Goal: Task Accomplishment & Management: Manage account settings

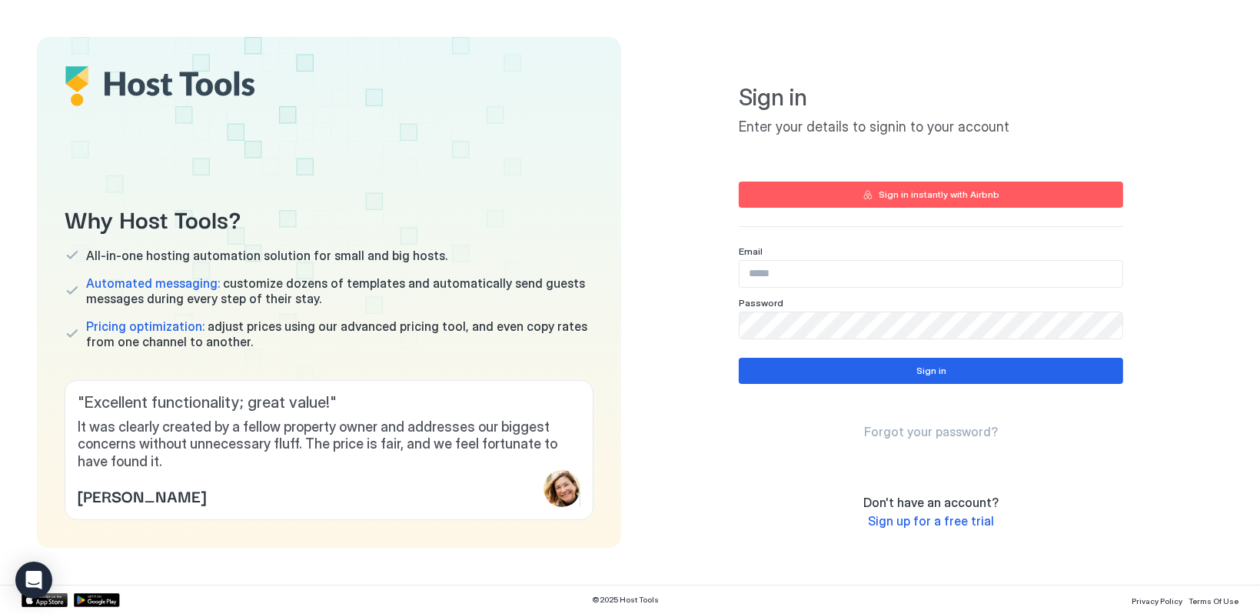
click at [787, 274] on input "Input Field" at bounding box center [931, 274] width 383 height 26
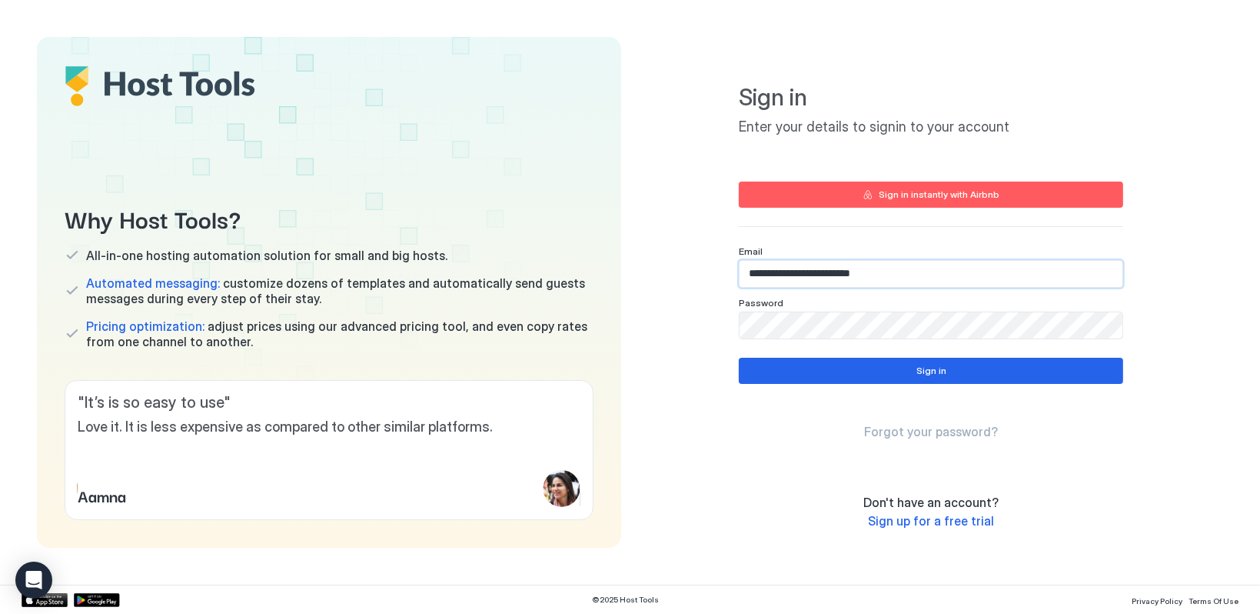
type input "**********"
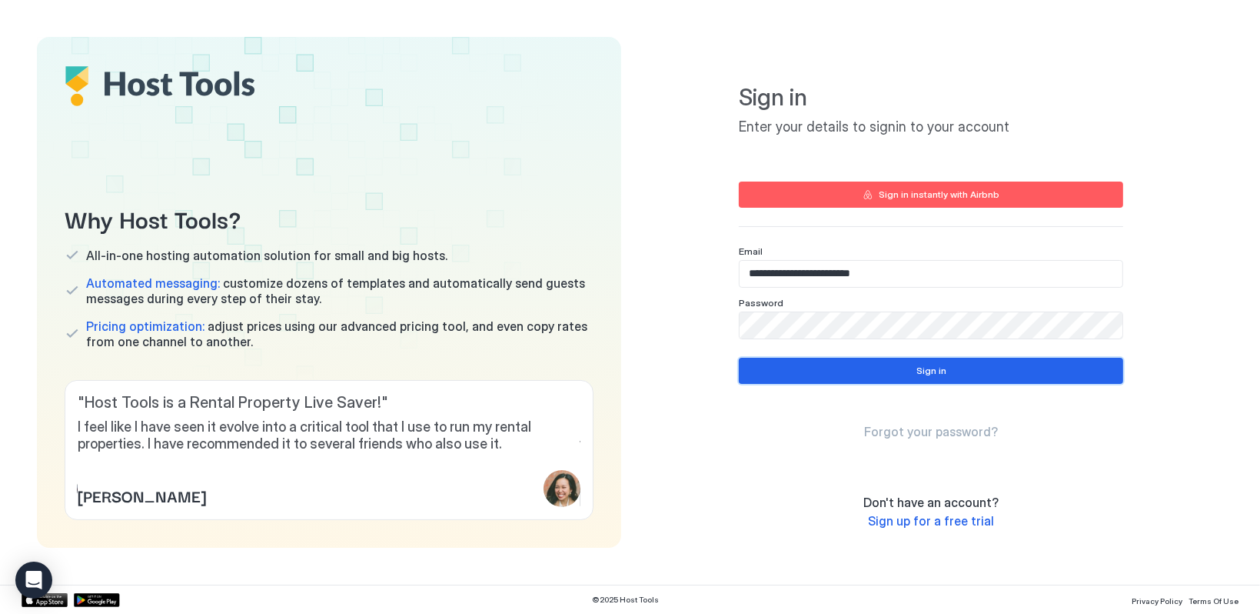
click at [836, 362] on button "Sign in" at bounding box center [931, 371] width 384 height 26
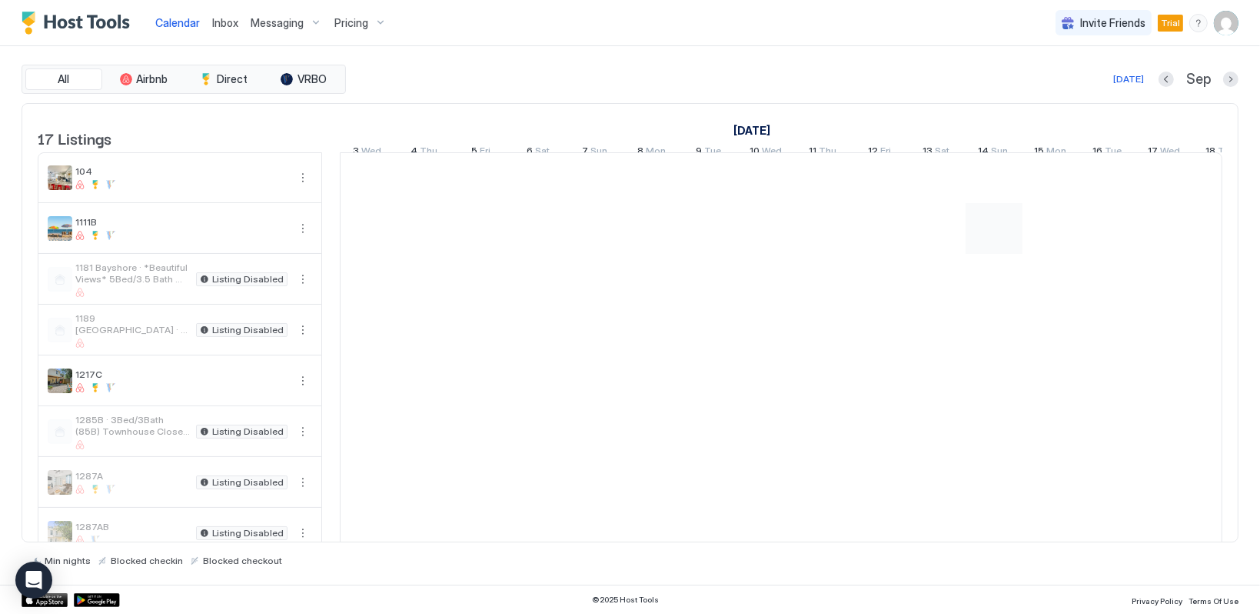
scroll to position [0, 854]
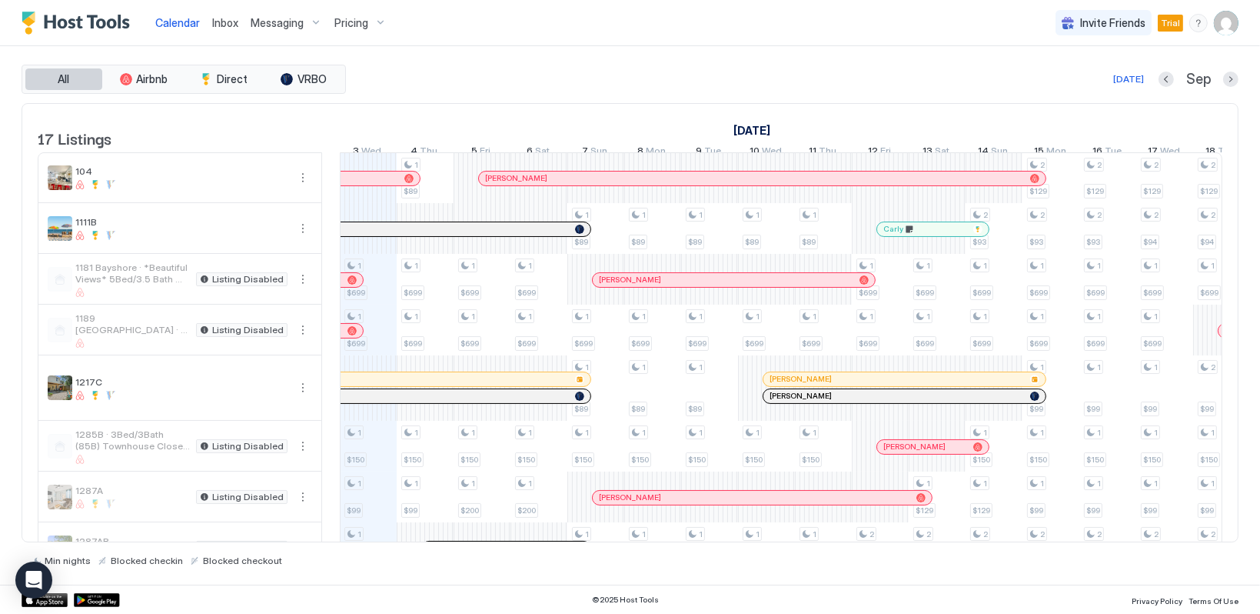
click at [73, 80] on button "All" at bounding box center [63, 79] width 77 height 22
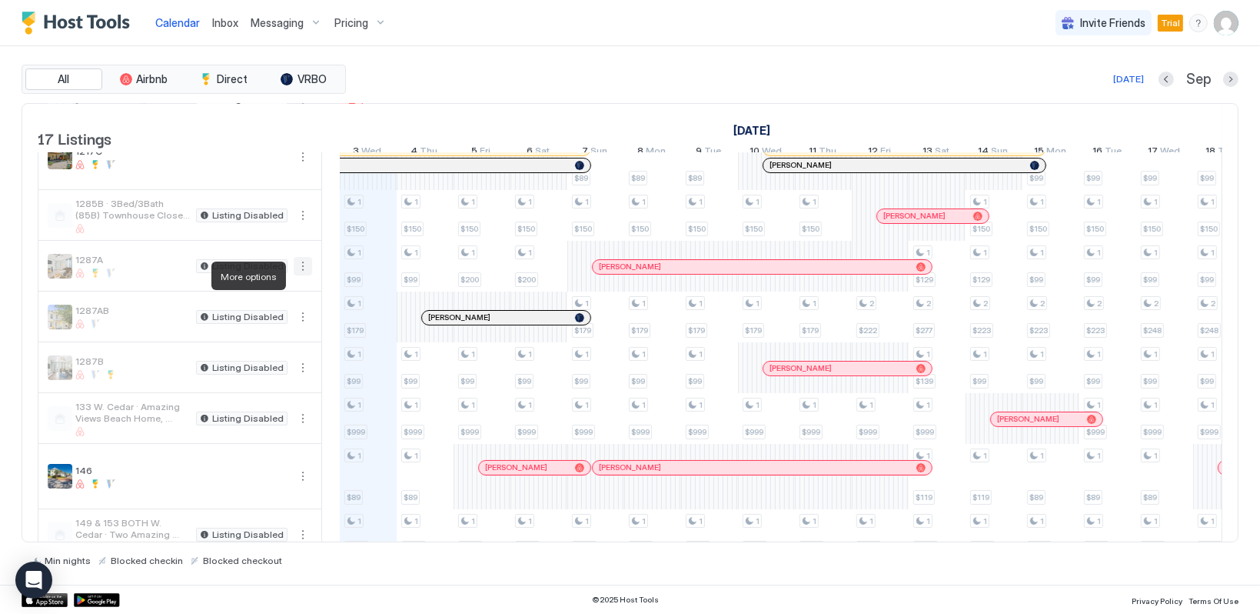
scroll to position [384, 0]
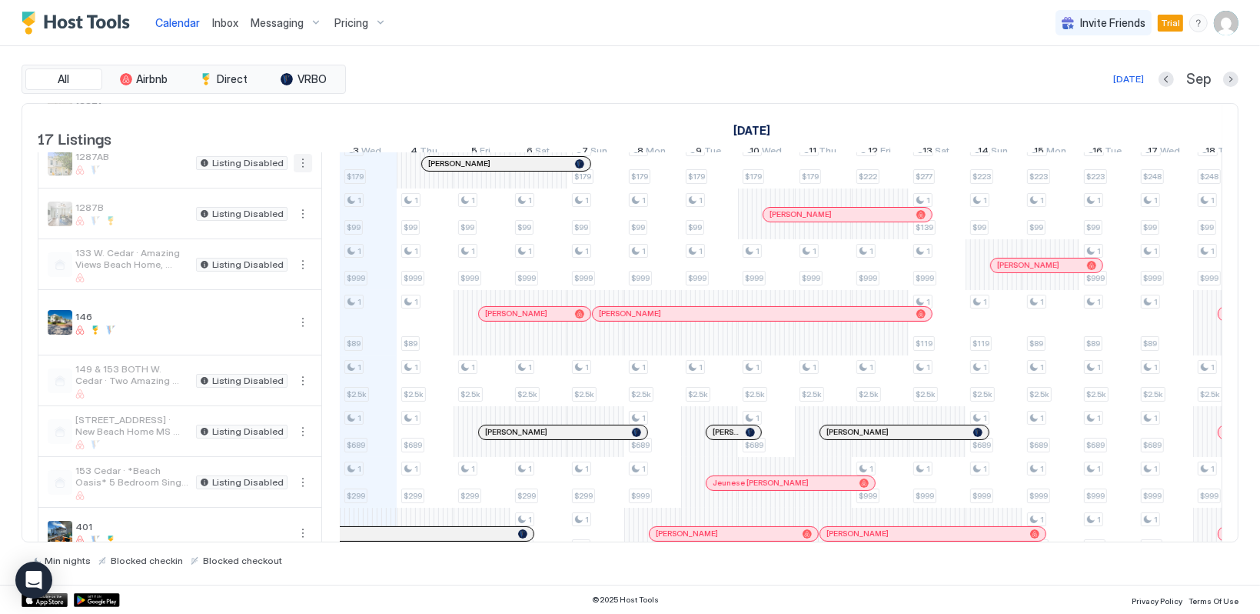
click at [304, 172] on button "More options" at bounding box center [303, 163] width 18 height 18
click at [290, 243] on span "Listing Settings" at bounding box center [276, 244] width 68 height 12
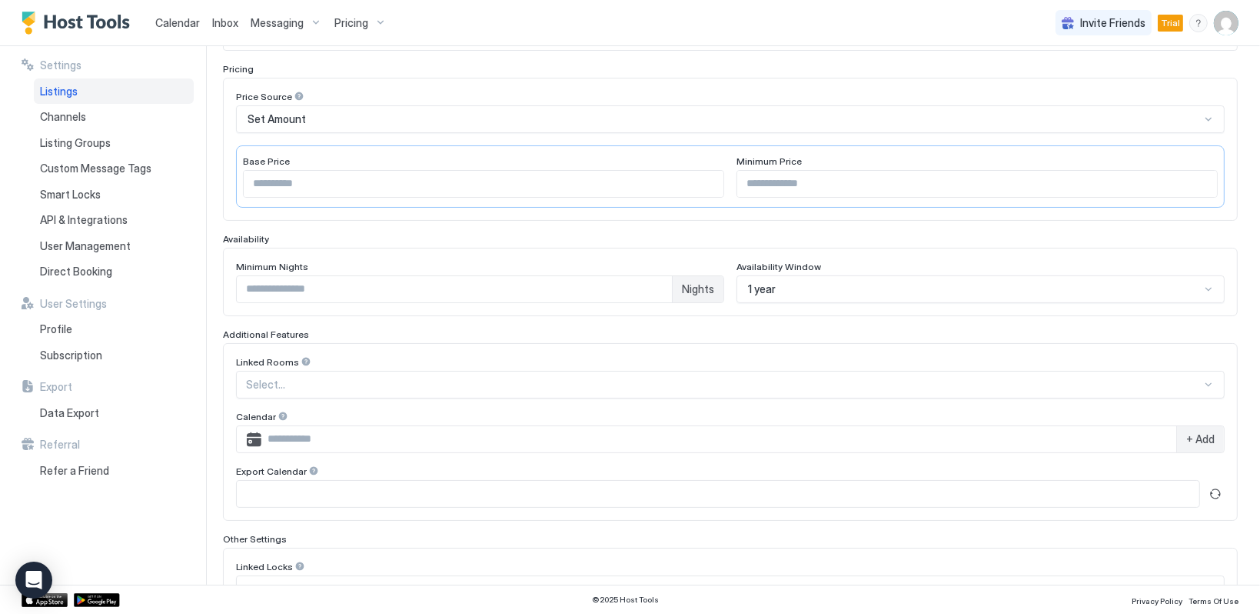
scroll to position [308, 0]
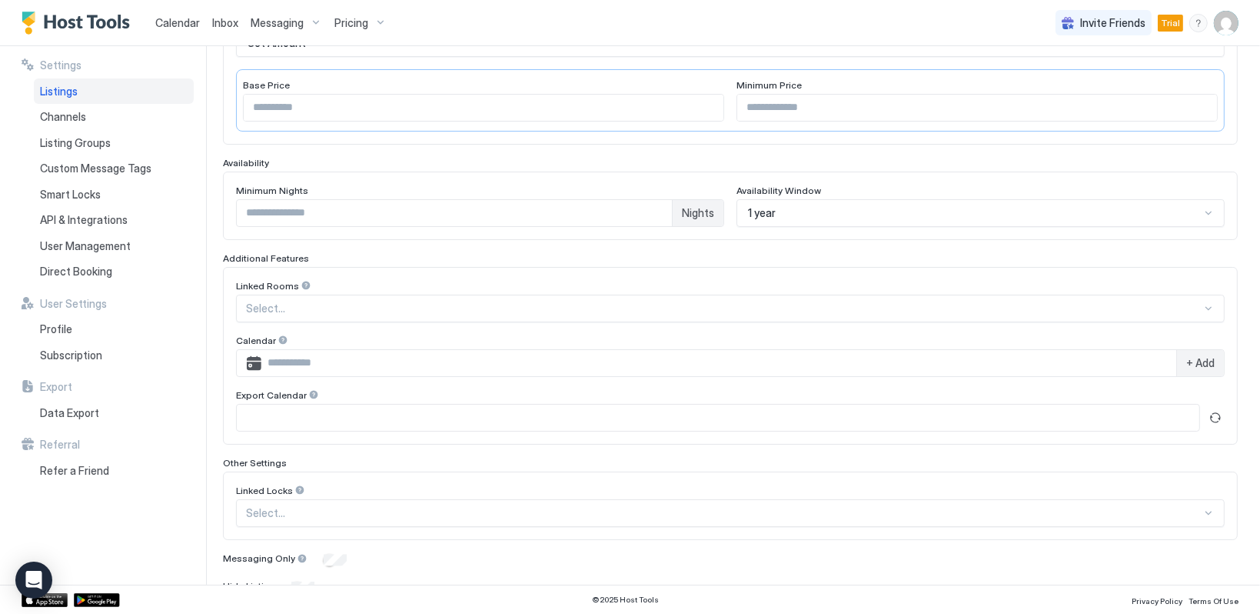
click at [470, 317] on div "Select..." at bounding box center [730, 309] width 989 height 28
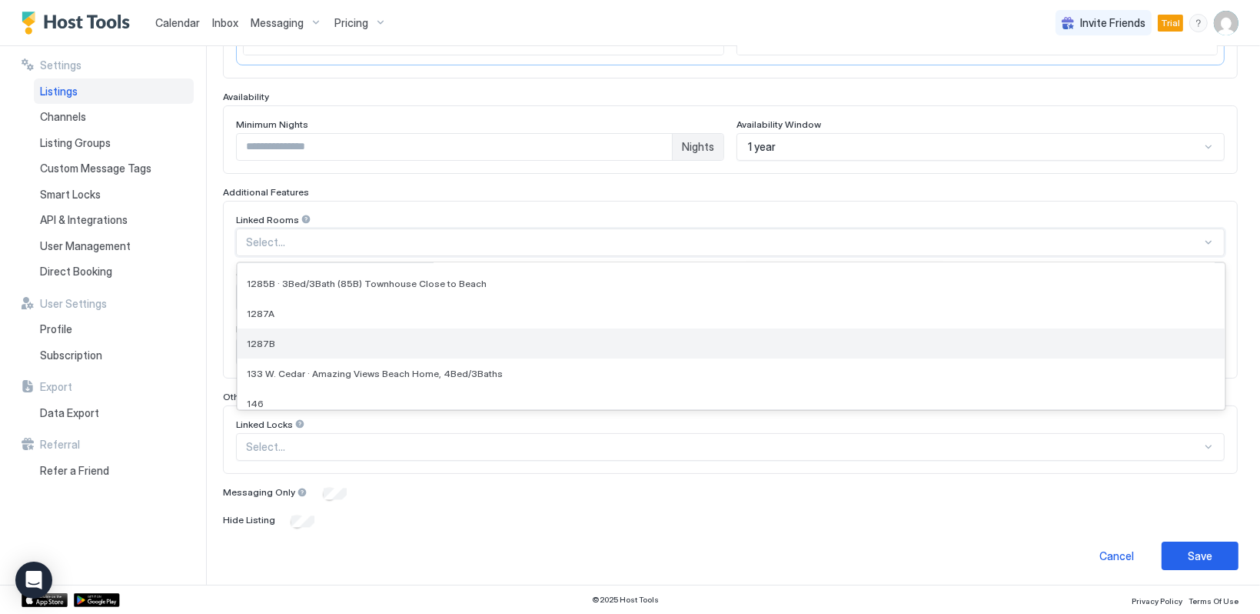
scroll to position [154, 0]
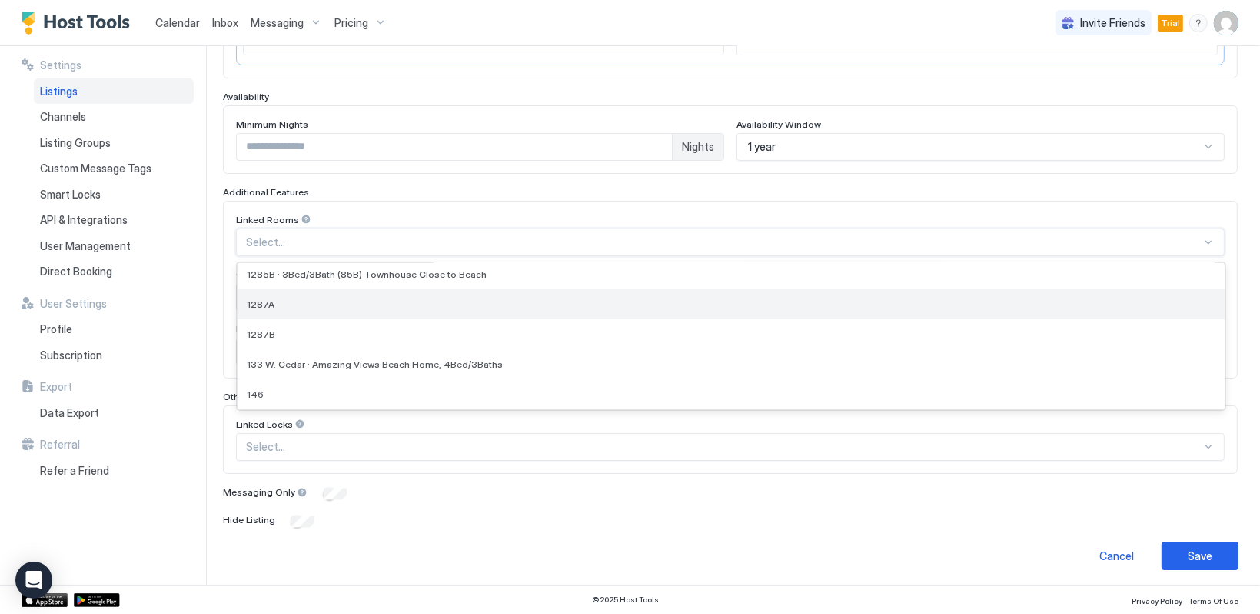
click at [313, 304] on div "1287A" at bounding box center [731, 304] width 969 height 12
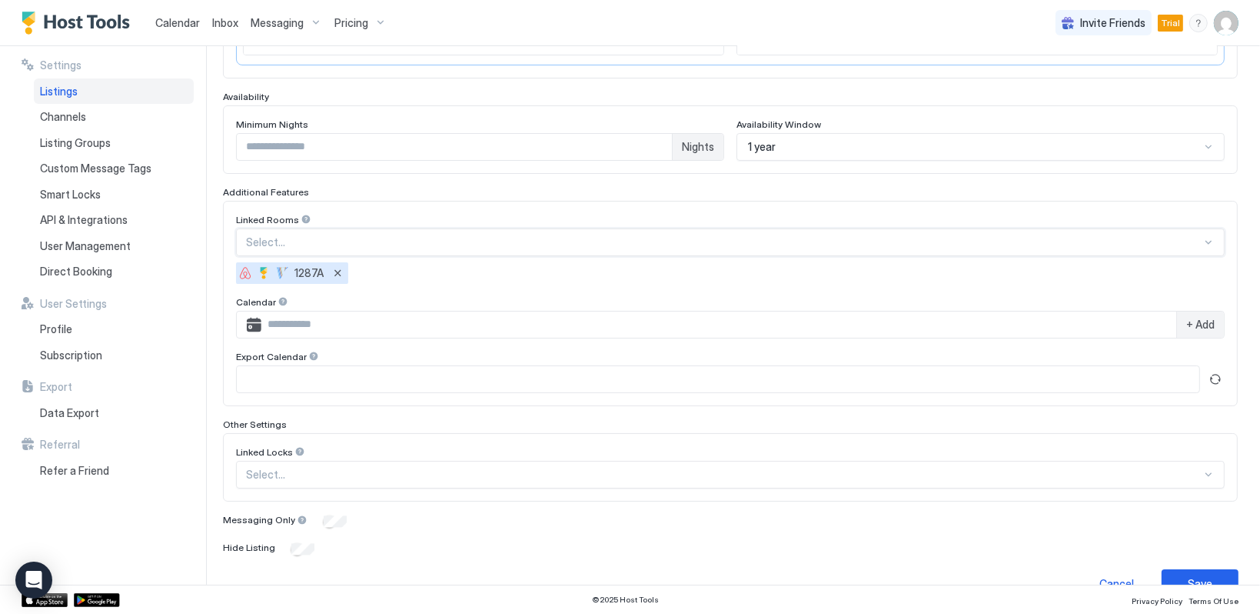
click at [705, 247] on div "Select..." at bounding box center [730, 242] width 989 height 28
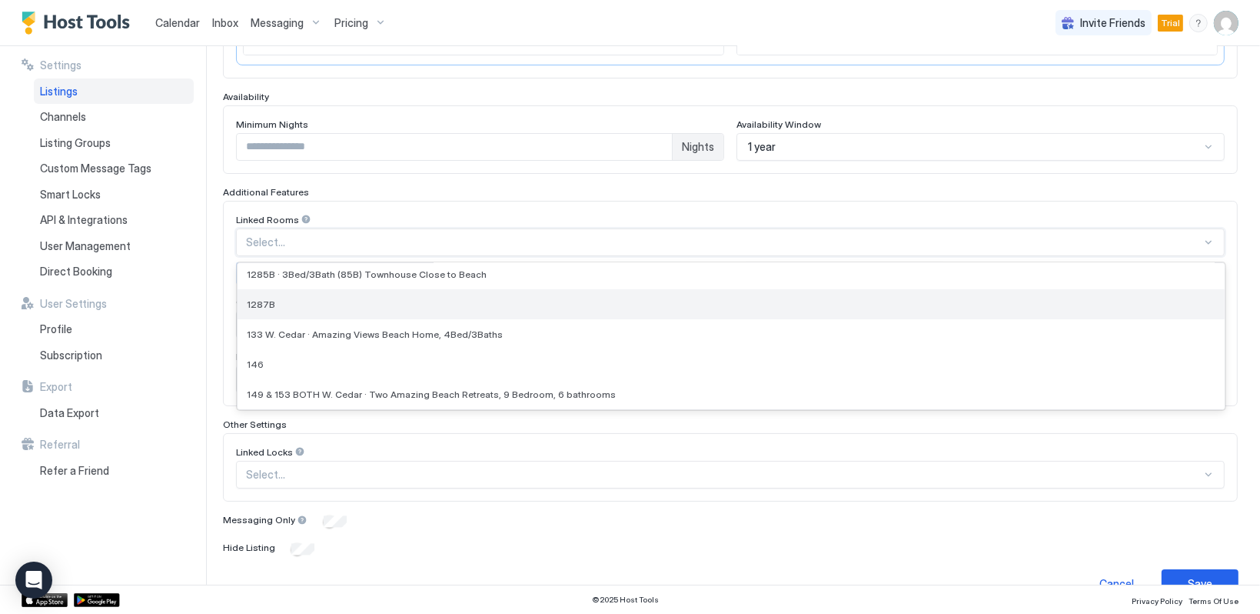
click at [298, 303] on div "1287B" at bounding box center [731, 304] width 969 height 12
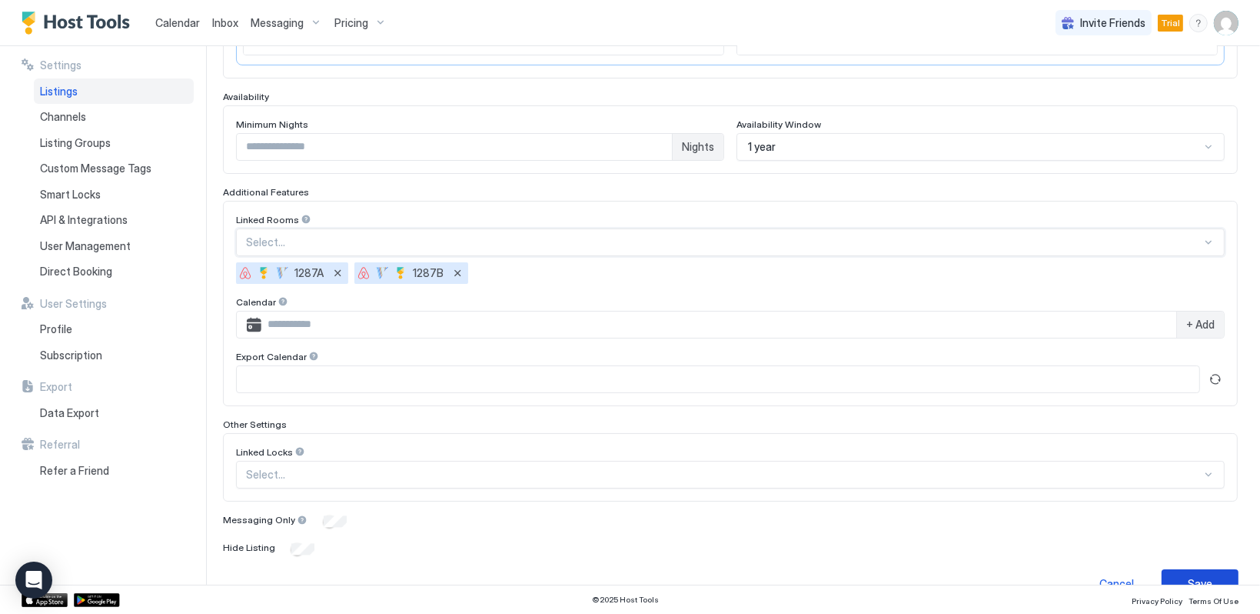
click at [1188, 575] on div "Save" at bounding box center [1200, 583] width 25 height 16
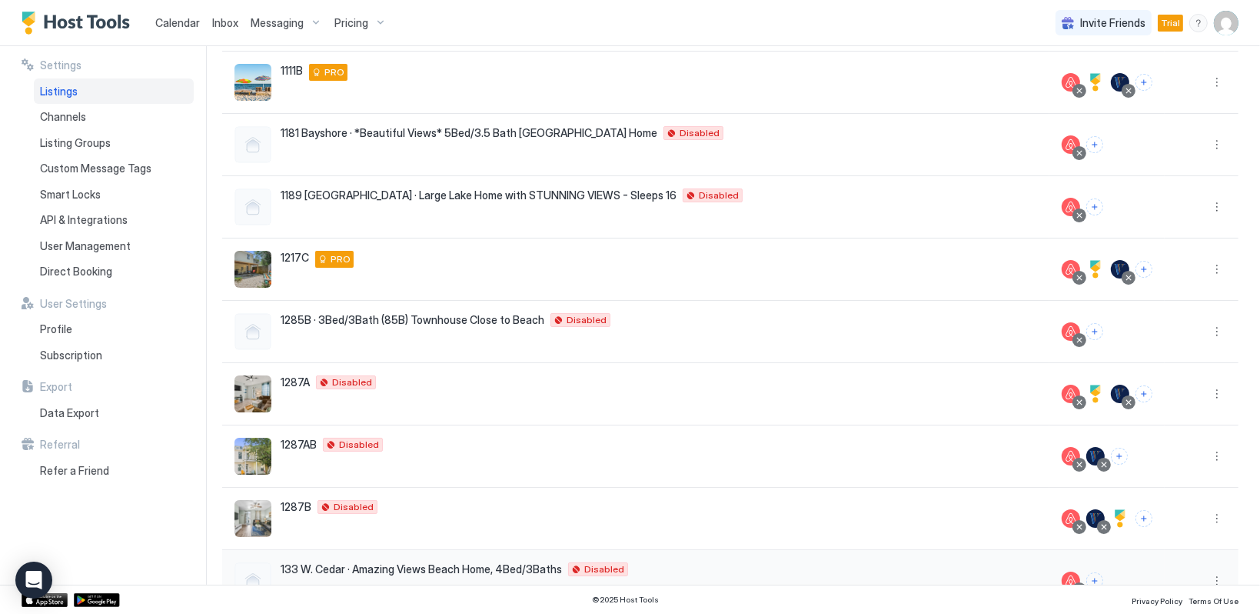
scroll to position [231, 0]
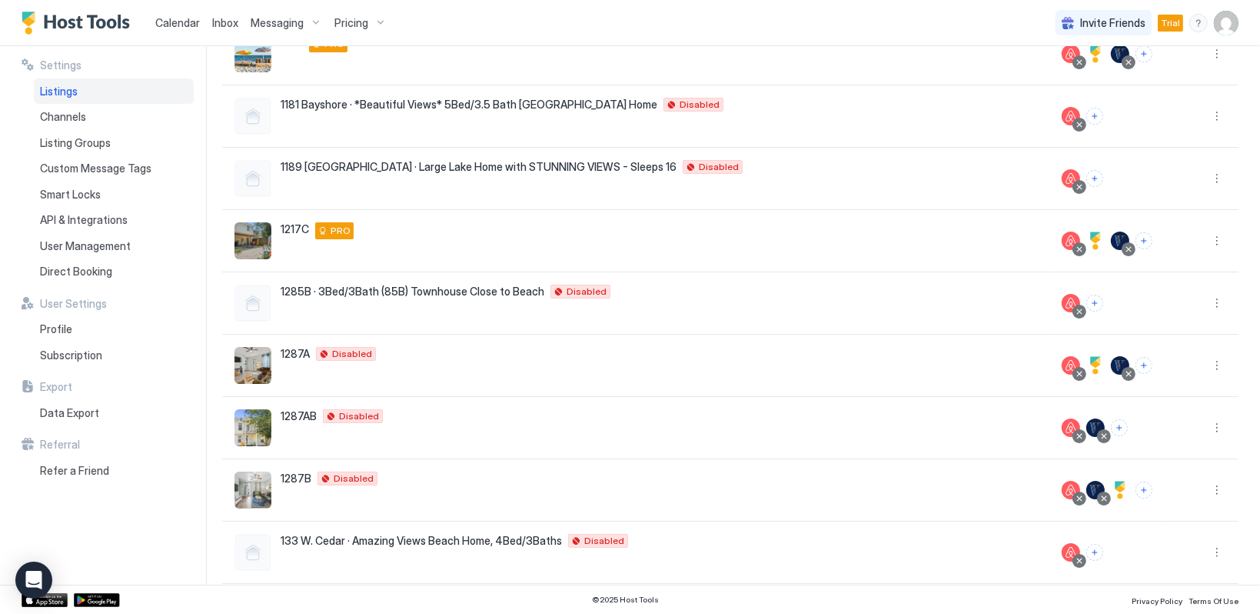
click at [171, 26] on span "Calendar" at bounding box center [177, 22] width 45 height 13
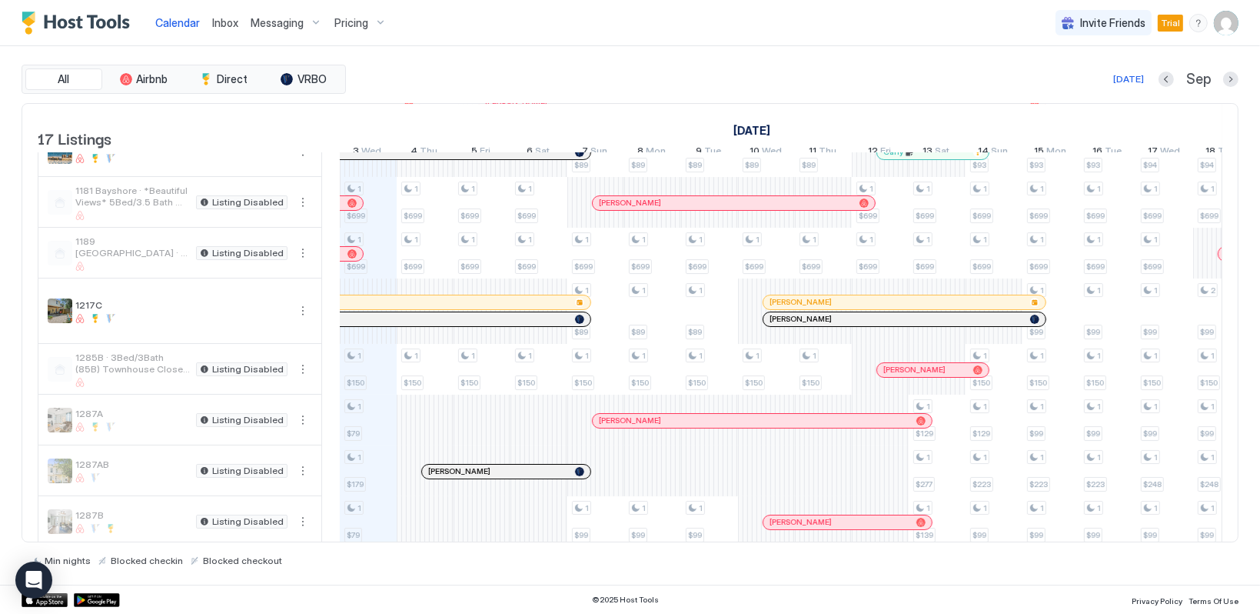
scroll to position [154, 0]
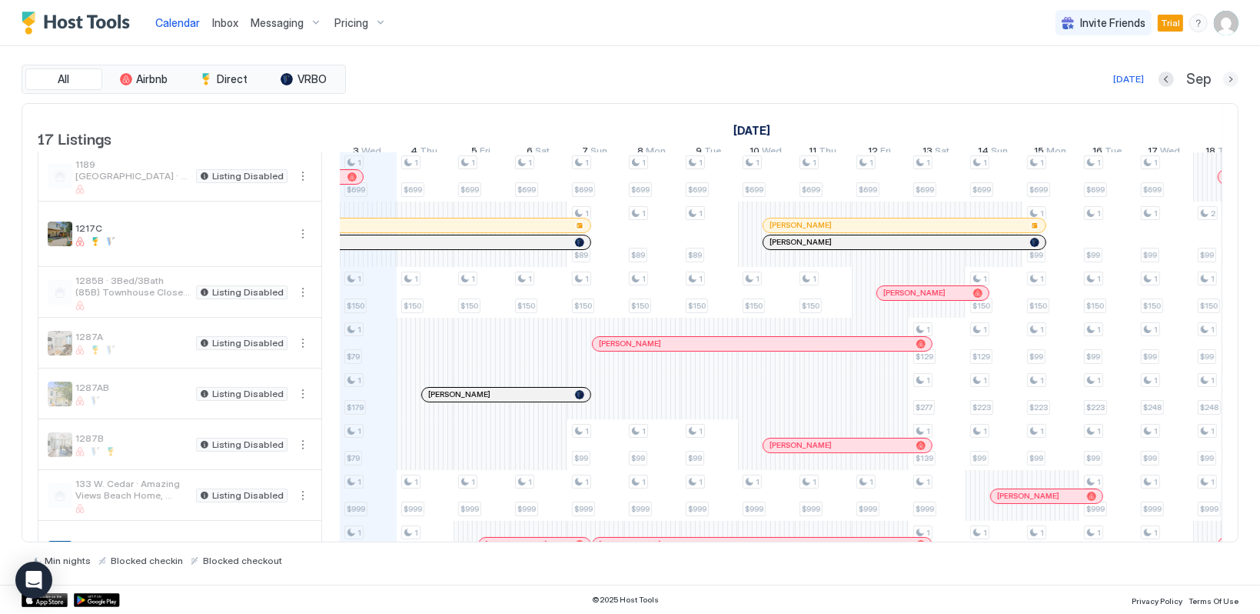
click at [1233, 80] on button "Next month" at bounding box center [1230, 79] width 15 height 15
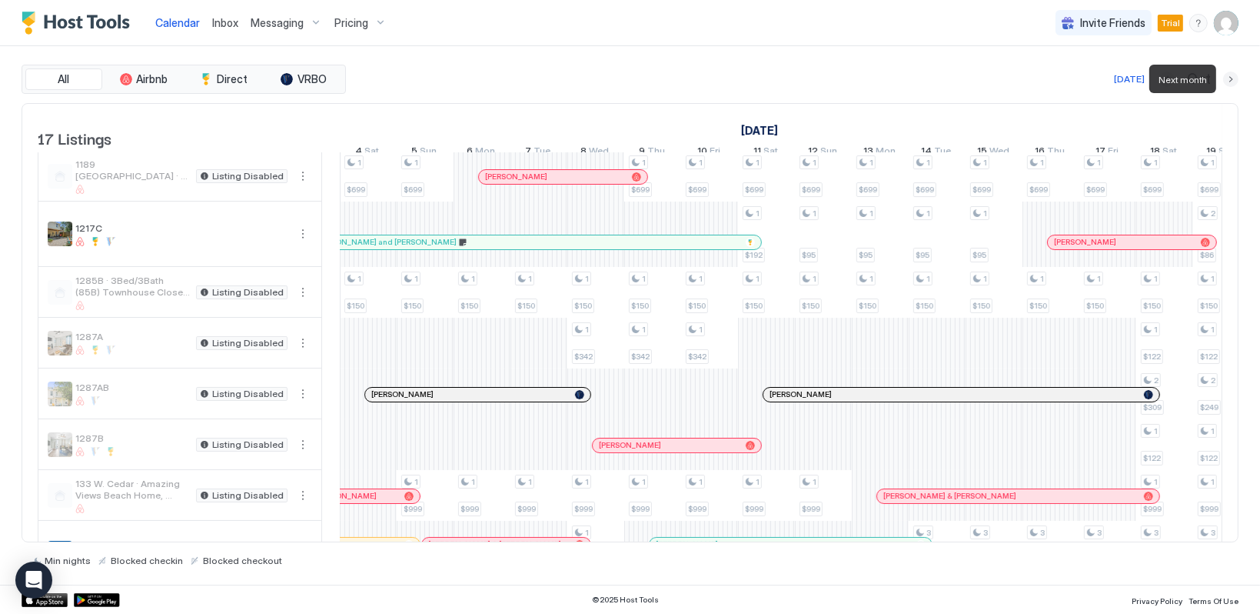
click at [1230, 76] on button "Next month" at bounding box center [1230, 79] width 15 height 15
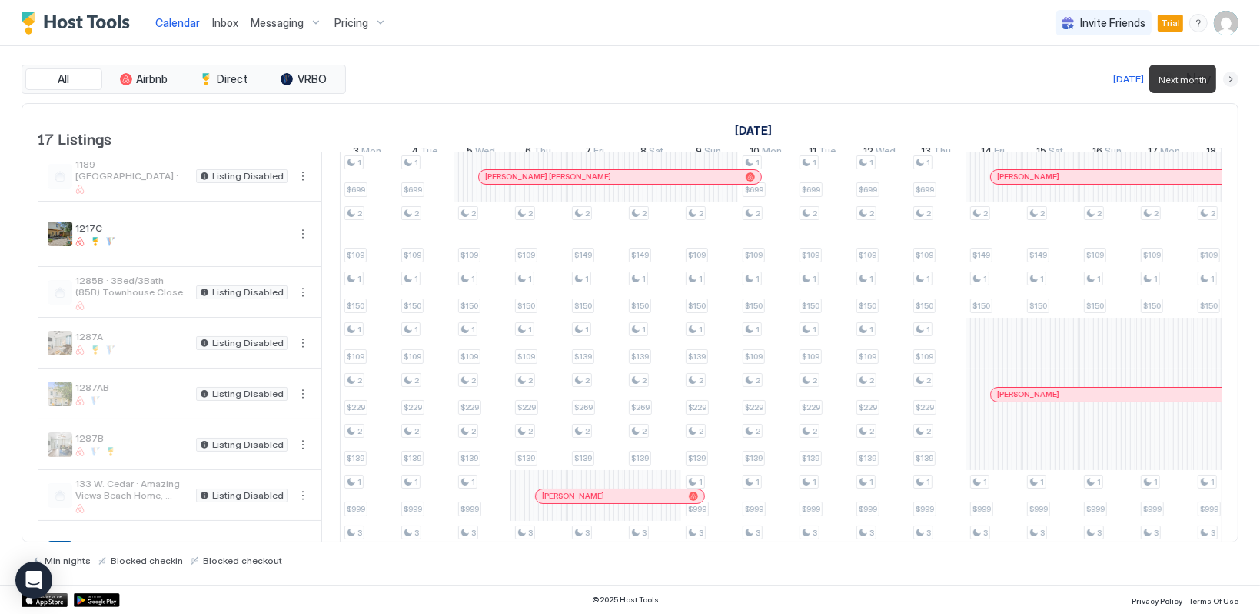
click at [1230, 82] on button "Next month" at bounding box center [1230, 79] width 15 height 15
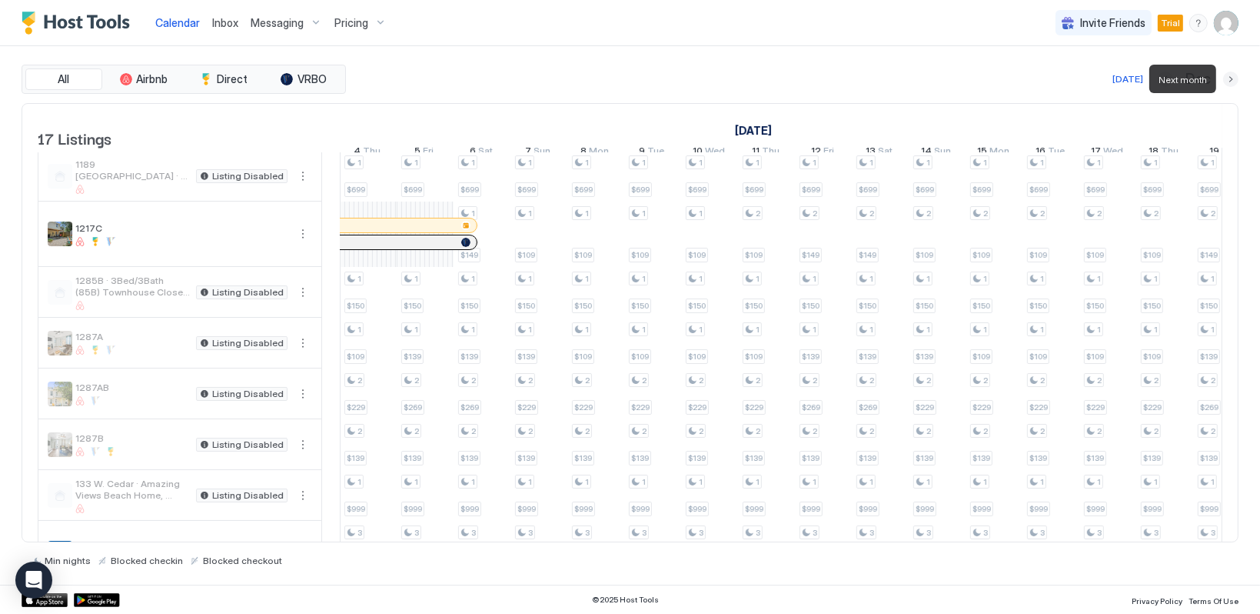
click at [1226, 78] on button "Next month" at bounding box center [1230, 79] width 15 height 15
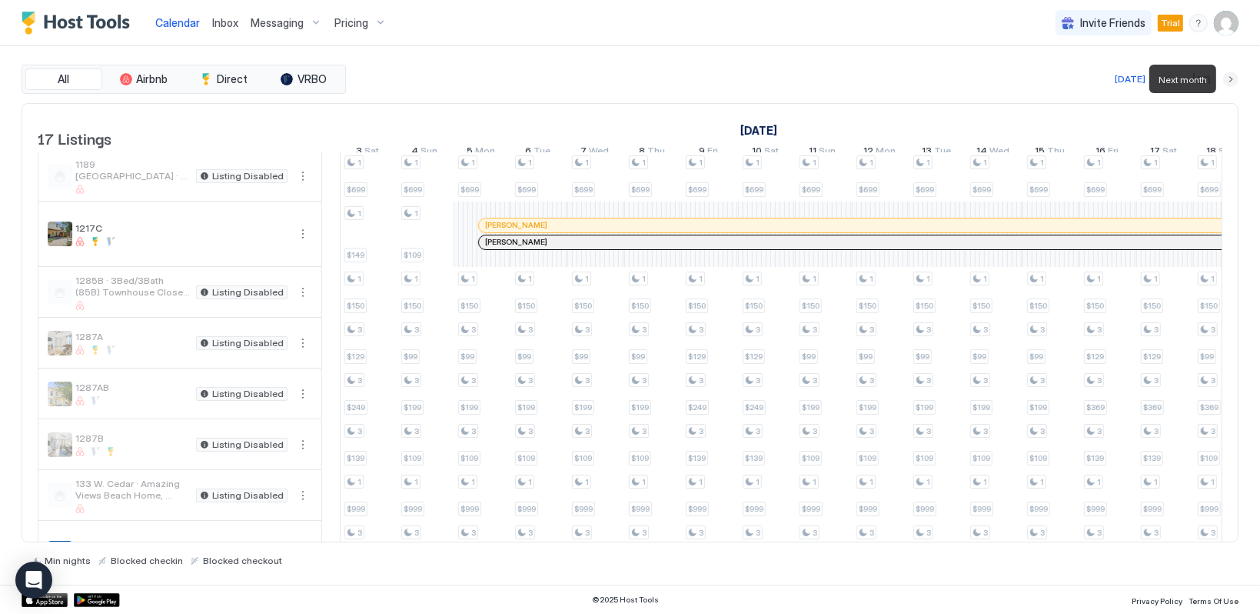
click at [1233, 75] on button "Next month" at bounding box center [1230, 79] width 15 height 15
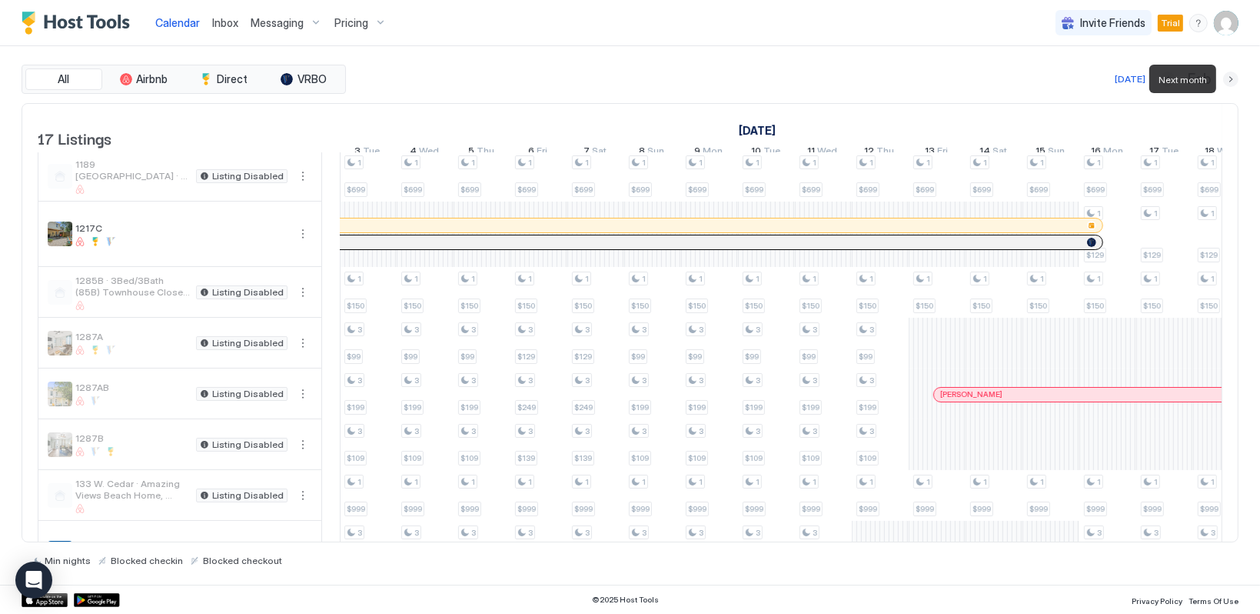
click at [1233, 76] on button "Next month" at bounding box center [1230, 79] width 15 height 15
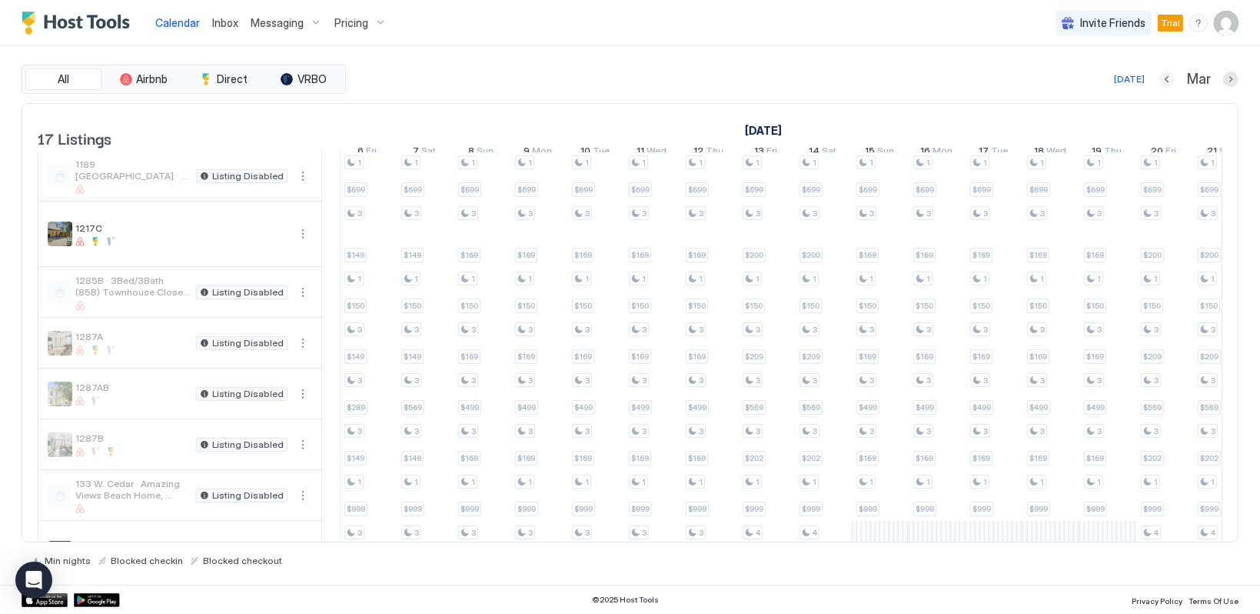
click at [1163, 78] on button "Previous month" at bounding box center [1167, 79] width 15 height 15
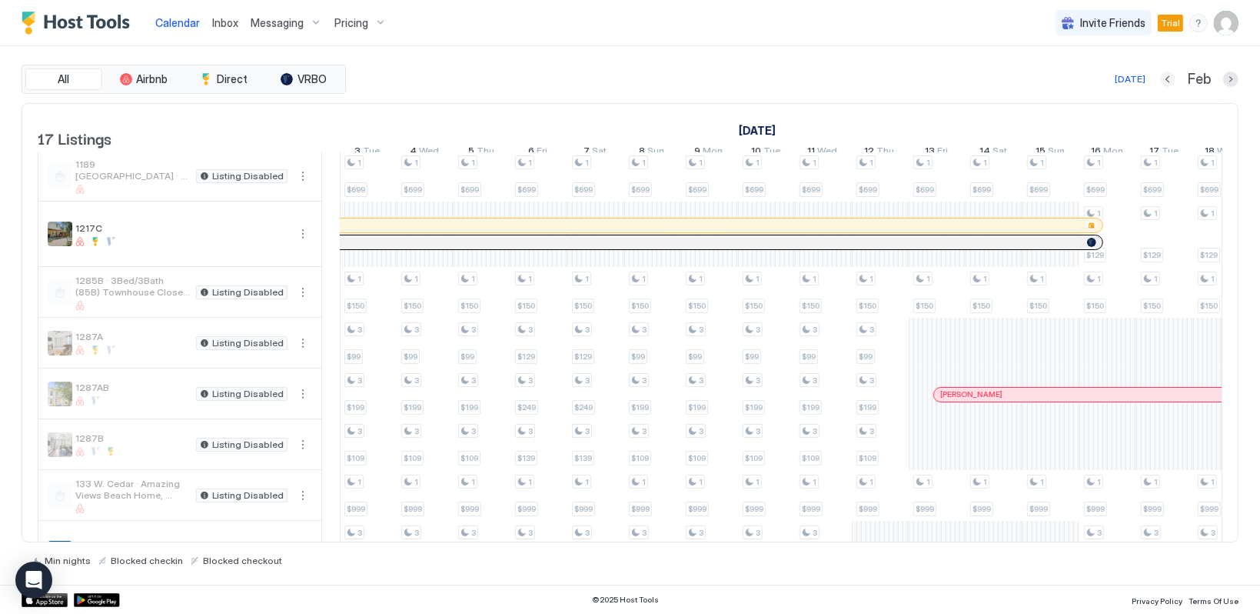
click at [1170, 78] on button "Previous month" at bounding box center [1167, 79] width 15 height 15
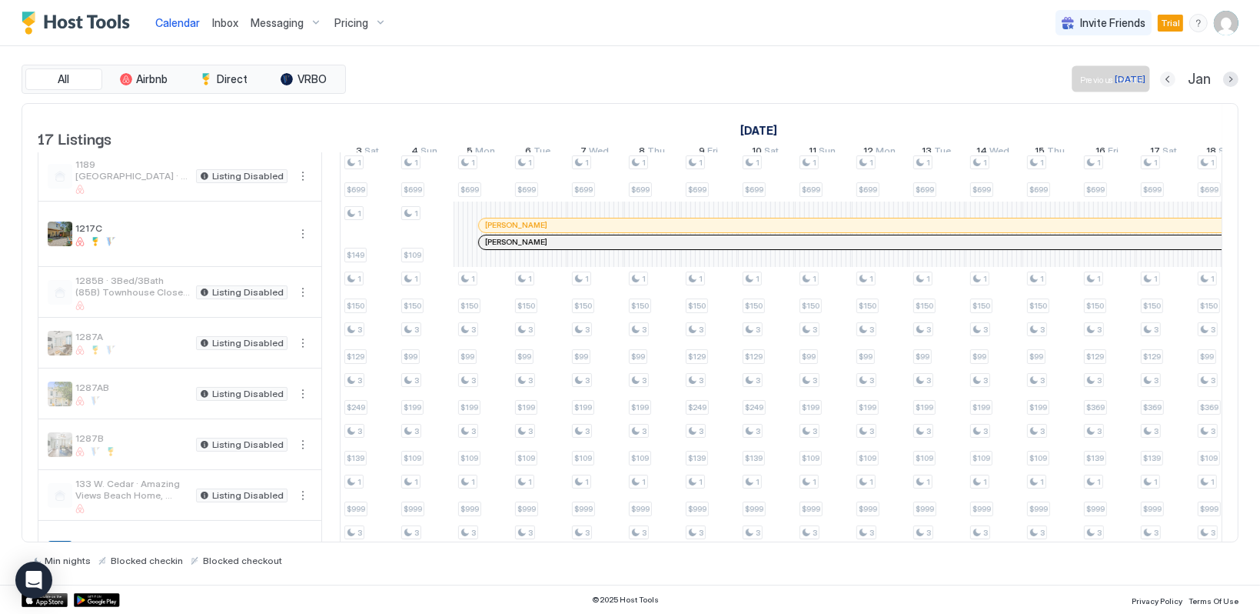
click at [1170, 82] on button "Previous month" at bounding box center [1167, 79] width 15 height 15
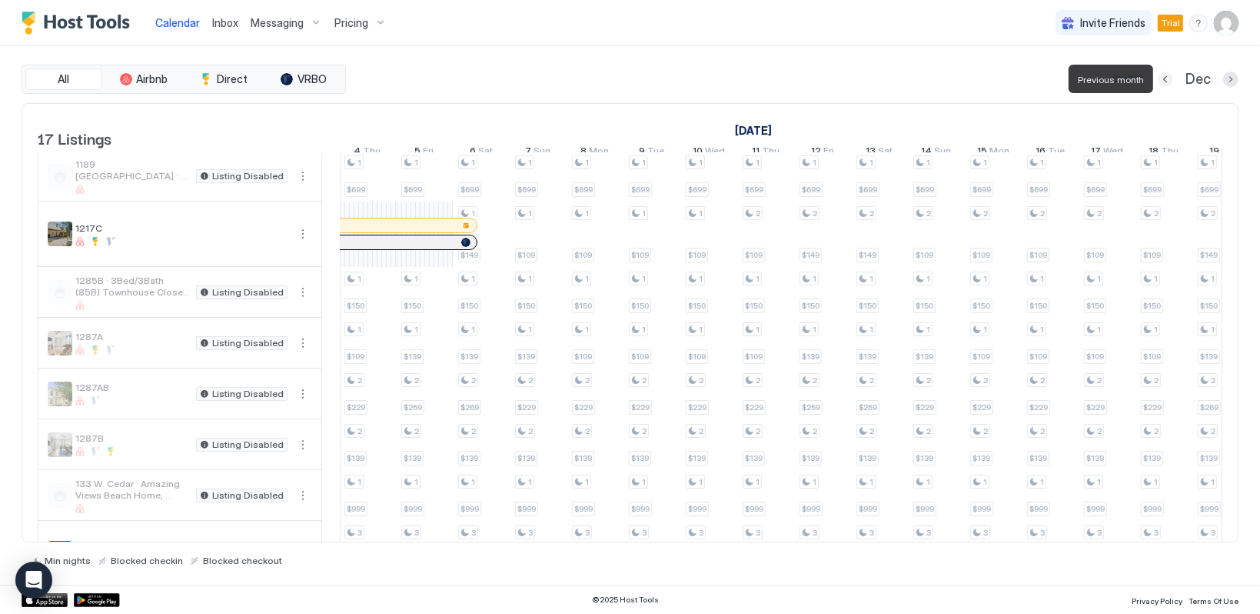
click at [1170, 83] on button "Previous month" at bounding box center [1165, 79] width 15 height 15
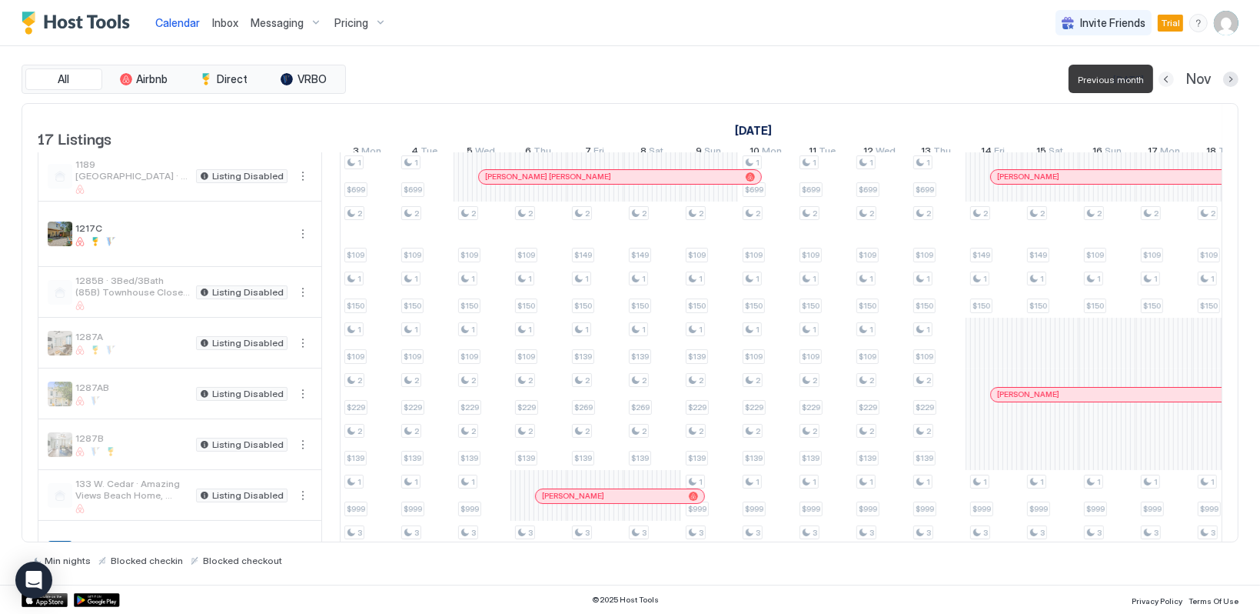
click at [1170, 80] on button "Previous month" at bounding box center [1166, 79] width 15 height 15
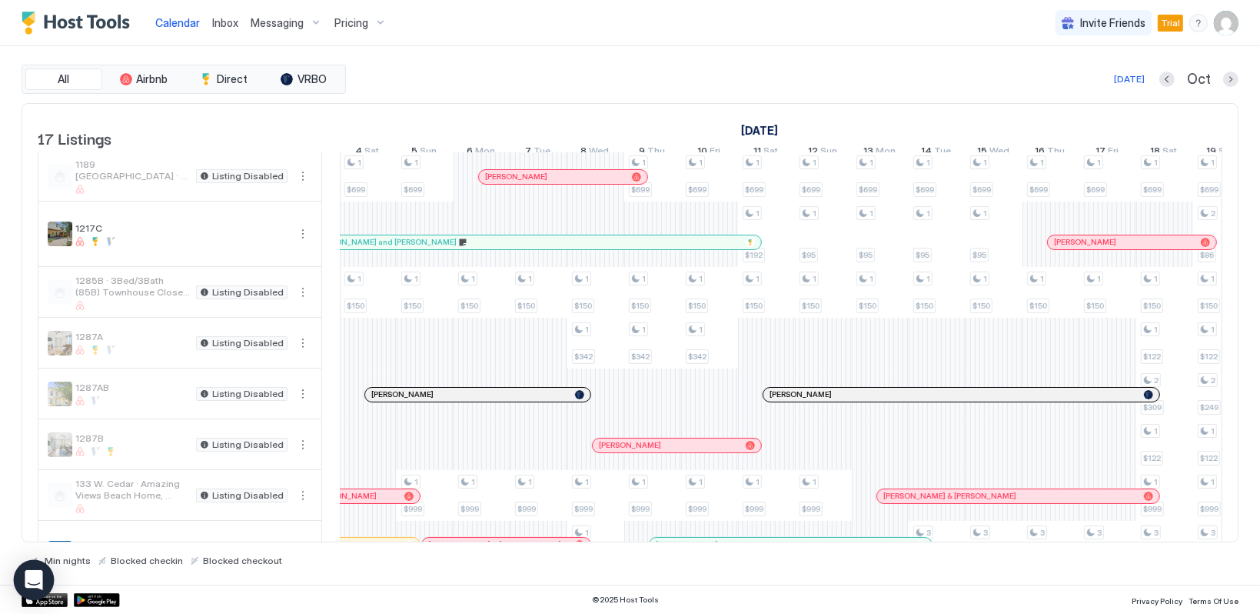
click at [37, 576] on icon "Open Intercom Messenger" at bounding box center [34, 580] width 18 height 20
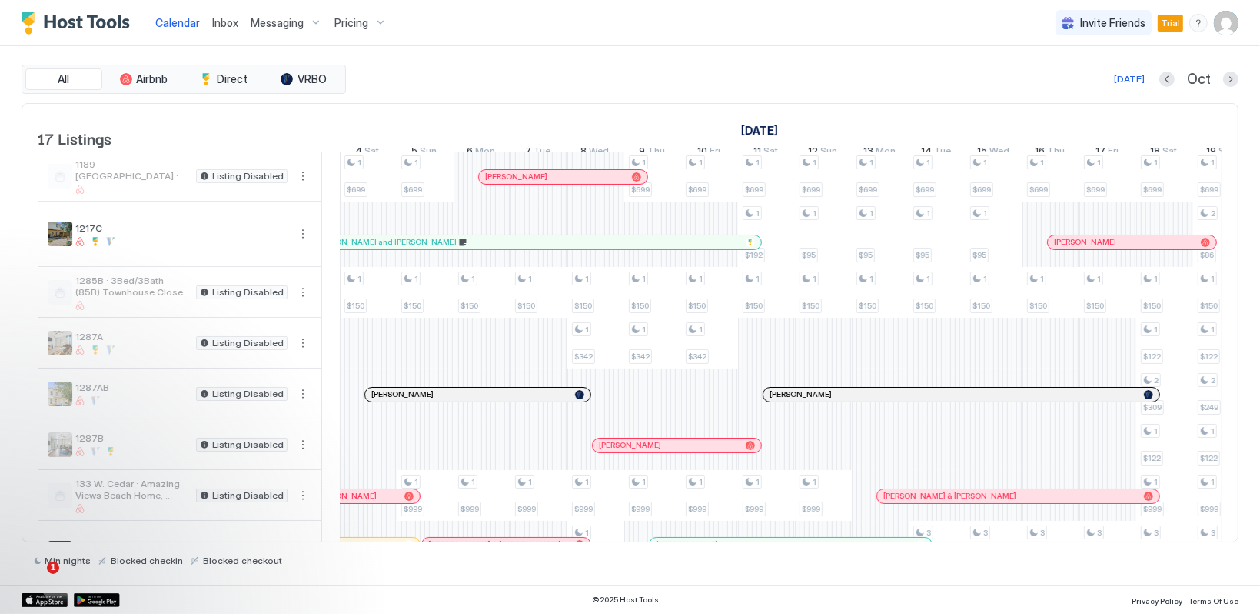
click at [175, 25] on span "Calendar" at bounding box center [177, 22] width 45 height 13
click at [265, 20] on span "Messaging" at bounding box center [277, 23] width 53 height 14
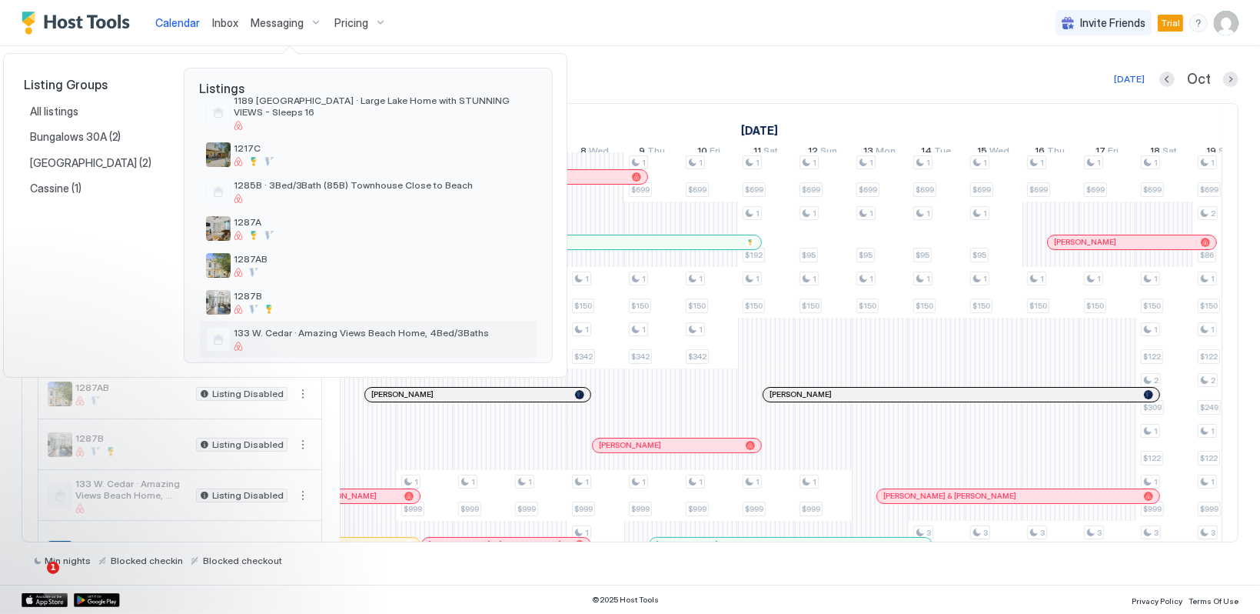
scroll to position [231, 0]
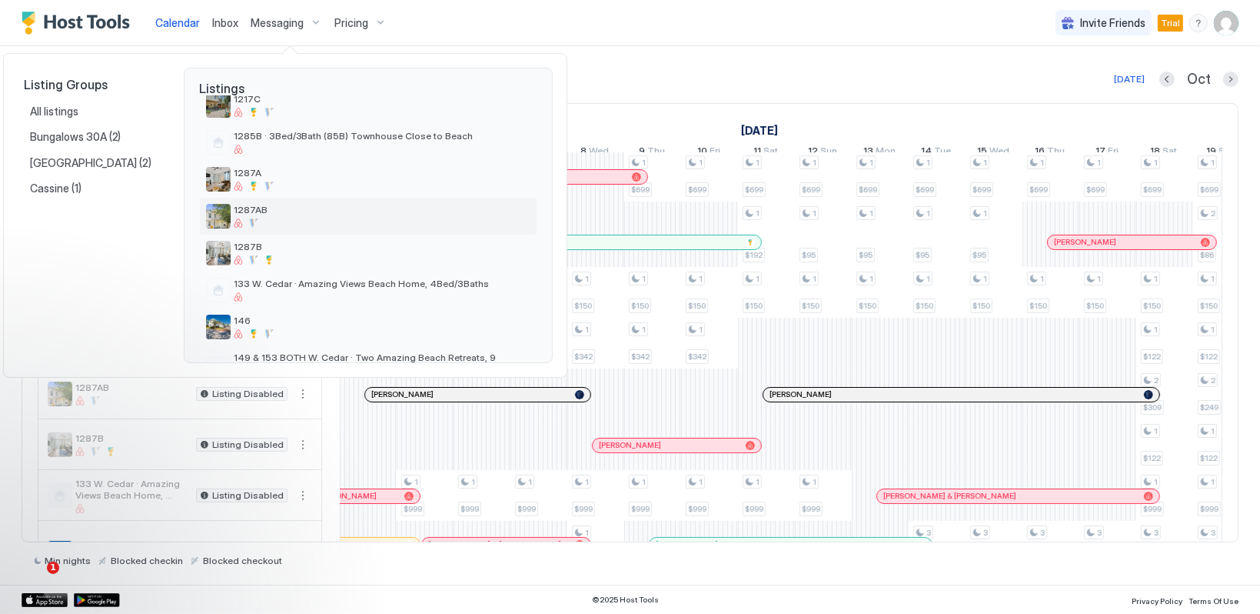
click at [374, 204] on div "1287AB" at bounding box center [382, 216] width 297 height 24
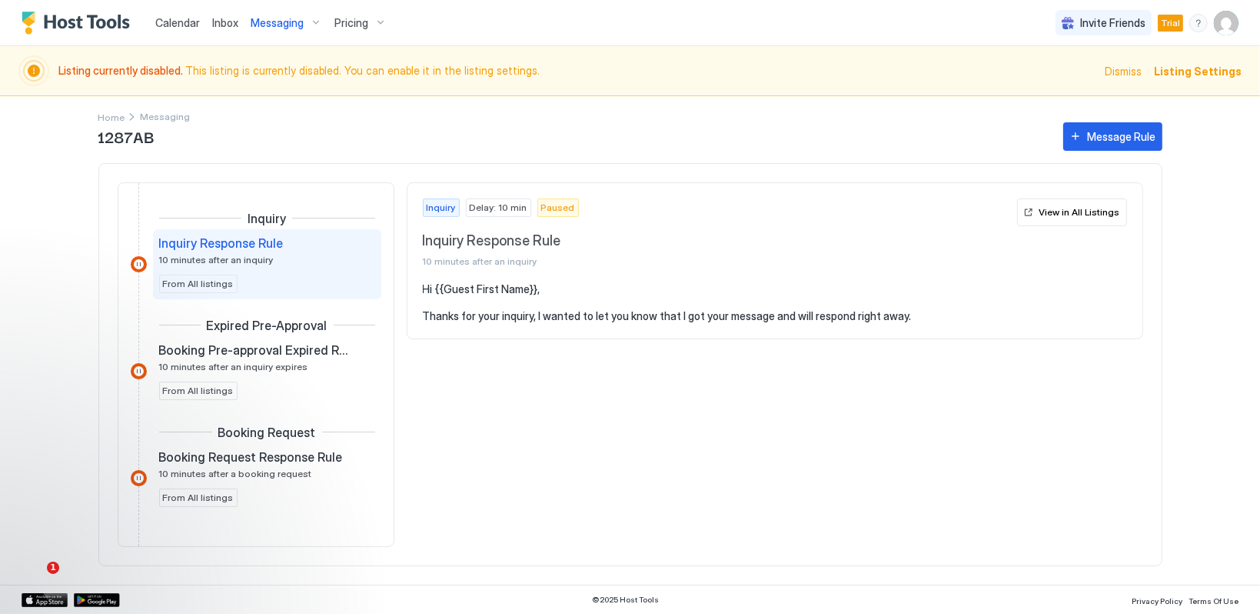
click at [1195, 76] on span "Listing Settings" at bounding box center [1198, 71] width 88 height 16
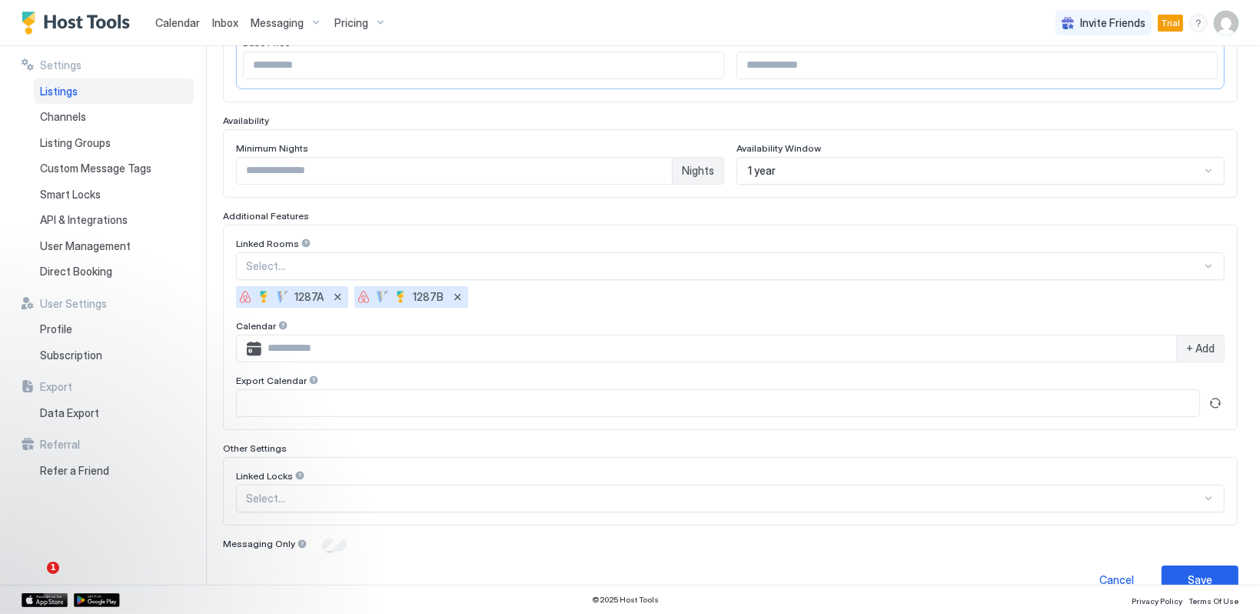
scroll to position [374, 0]
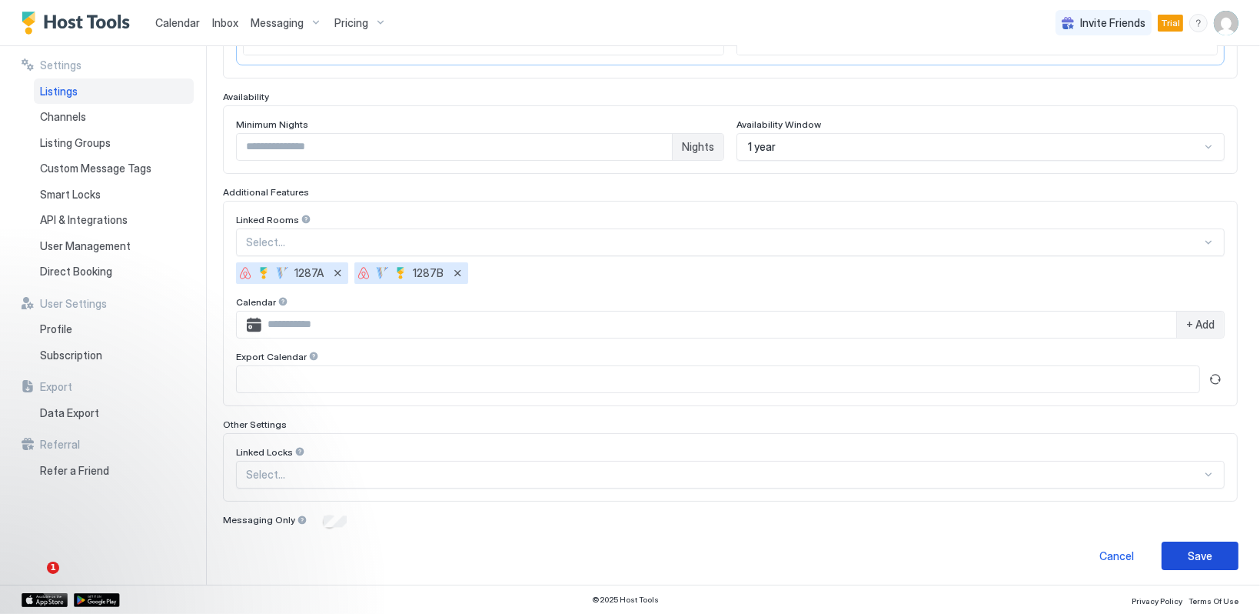
click at [1193, 554] on div "Save" at bounding box center [1200, 555] width 25 height 16
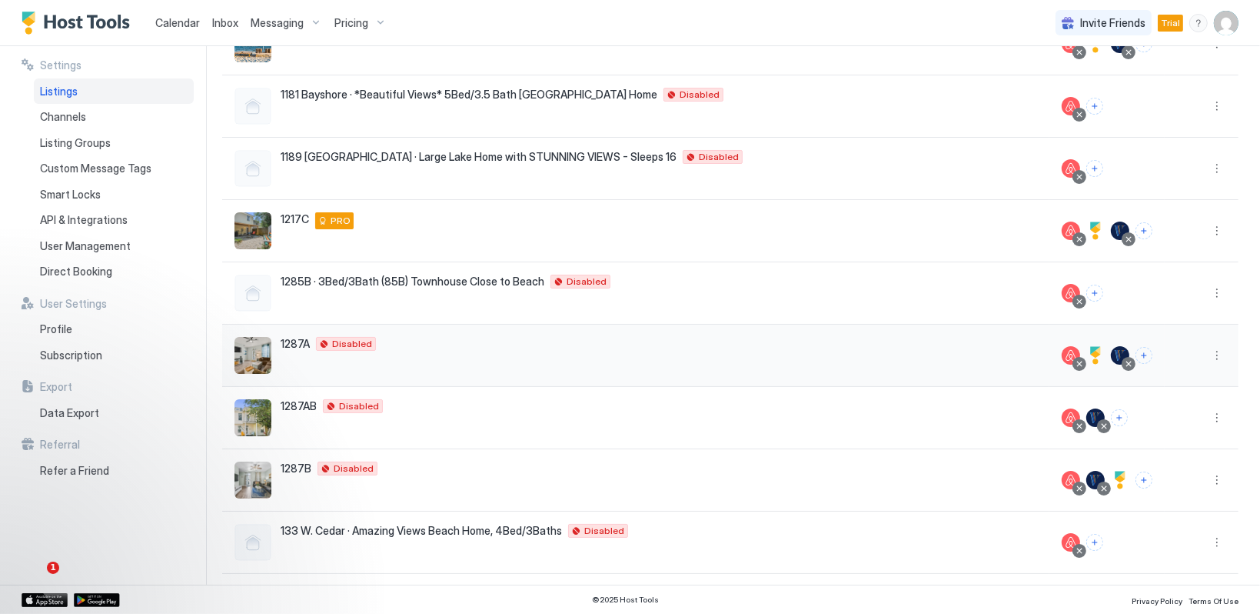
scroll to position [283, 0]
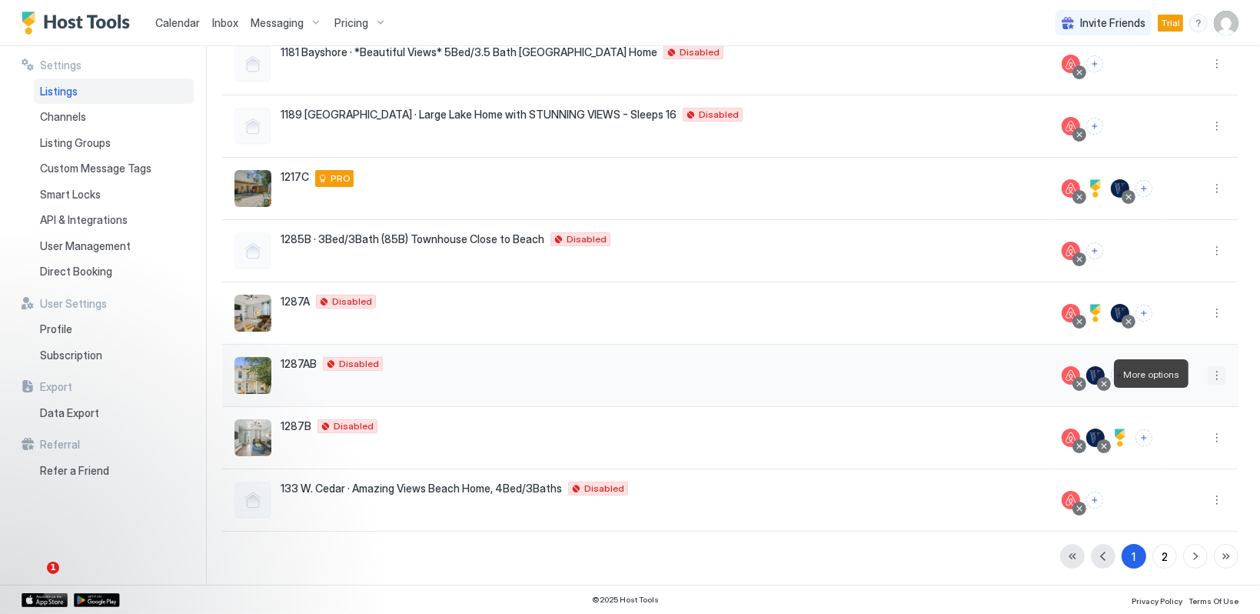
click at [1208, 367] on button "More options" at bounding box center [1217, 375] width 18 height 18
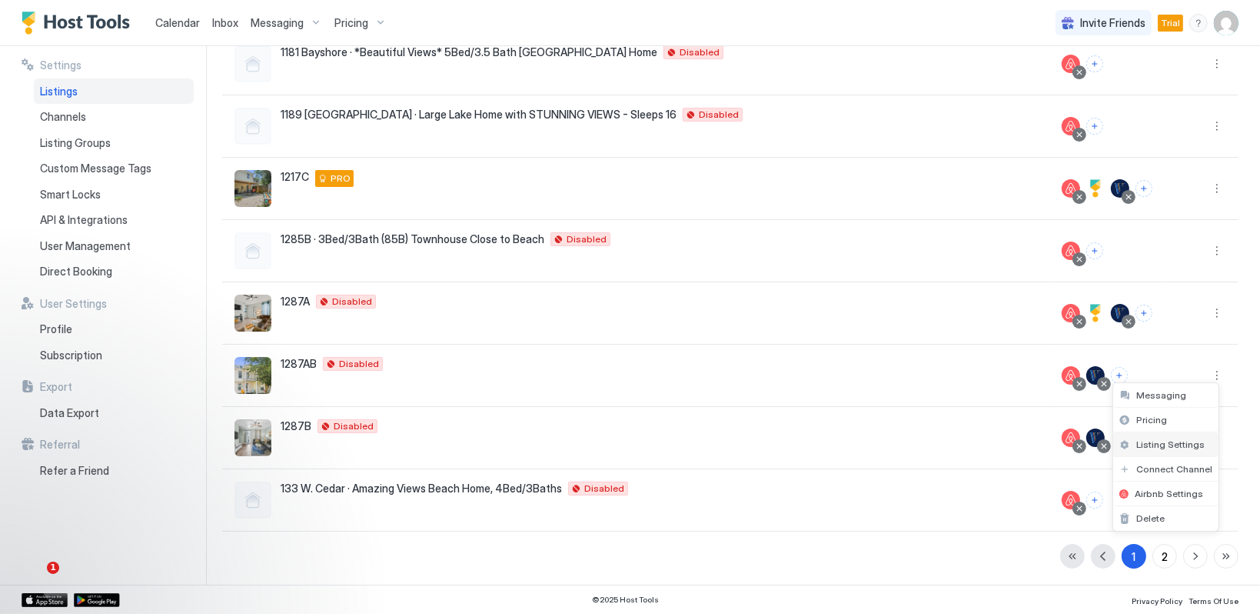
click at [1179, 440] on span "Listing Settings" at bounding box center [1170, 444] width 68 height 12
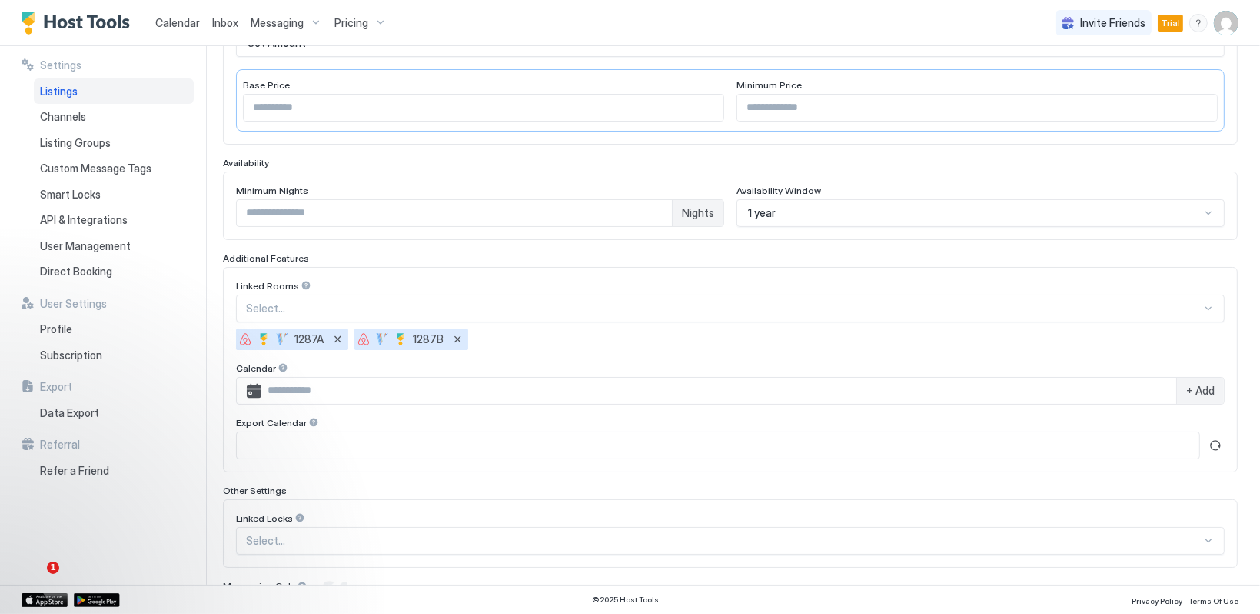
scroll to position [374, 0]
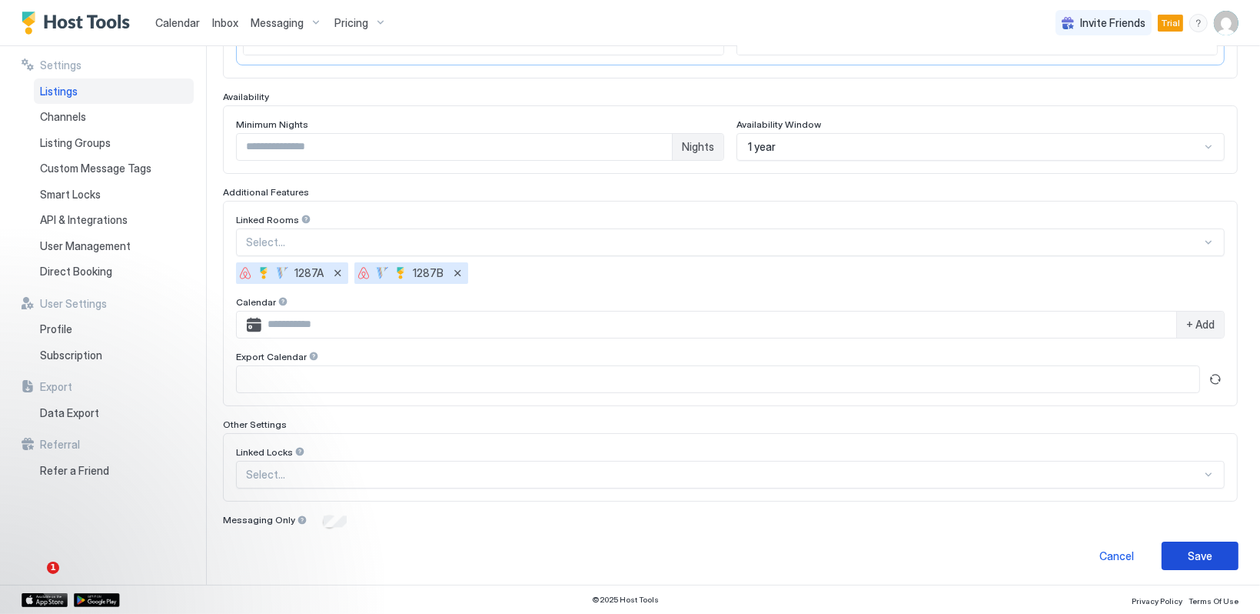
click at [1188, 548] on div "Save" at bounding box center [1200, 555] width 25 height 16
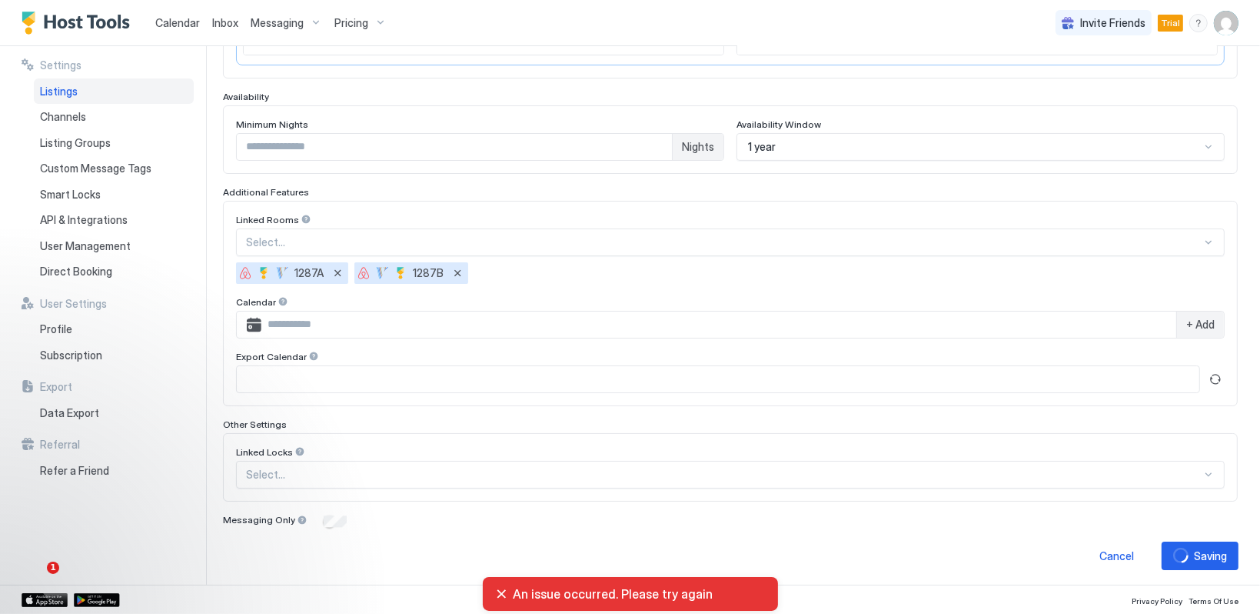
click at [501, 594] on div "An issue occurred. Please try again" at bounding box center [630, 593] width 271 height 15
click at [501, 591] on div "An issue occurred. Please try again" at bounding box center [630, 593] width 271 height 15
